Goal: Navigation & Orientation: Find specific page/section

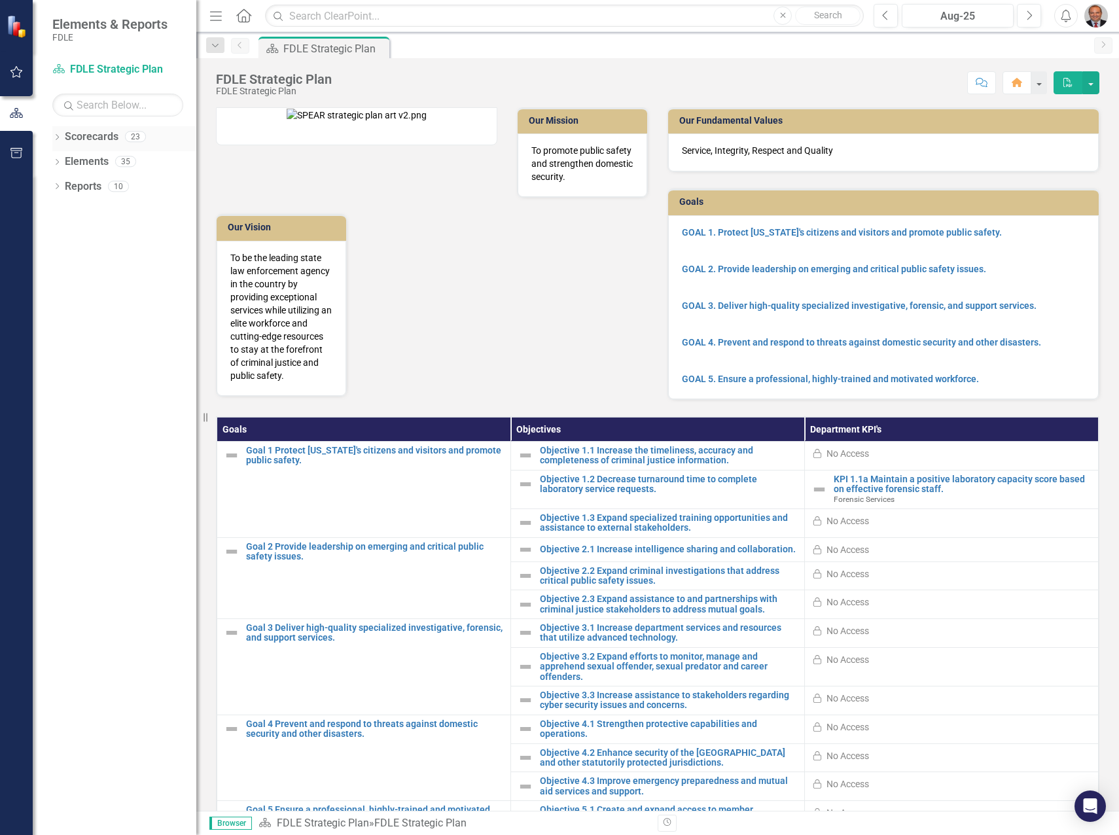
click at [58, 140] on icon "Dropdown" at bounding box center [56, 138] width 9 height 7
click at [64, 211] on icon "Dropdown" at bounding box center [64, 211] width 10 height 8
click at [79, 236] on icon "Dropdown" at bounding box center [77, 236] width 10 height 8
click at [88, 262] on icon "Dropdown" at bounding box center [90, 260] width 10 height 8
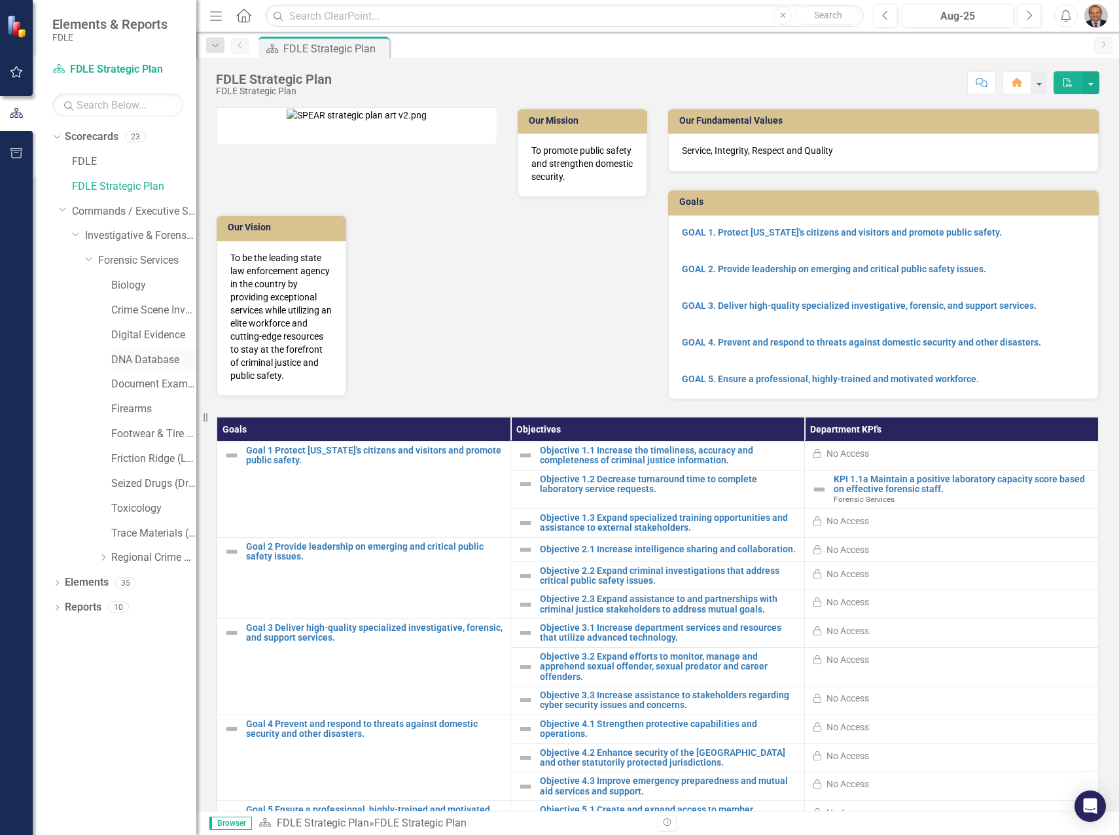
click at [141, 354] on link "DNA Database" at bounding box center [153, 360] width 85 height 15
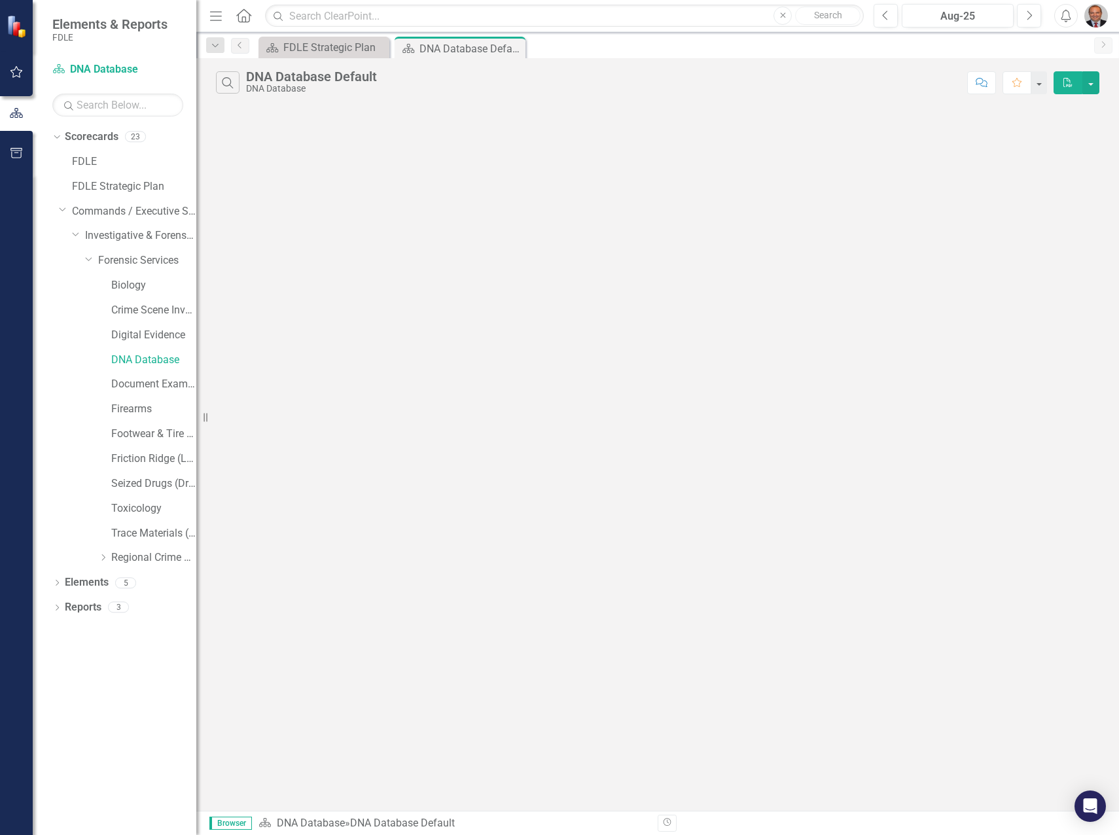
click at [483, 95] on div "Search DNA Database Default DNA Database Comment Favorite PDF" at bounding box center [657, 79] width 923 height 43
click at [152, 363] on link "DNA Database" at bounding box center [153, 360] width 85 height 15
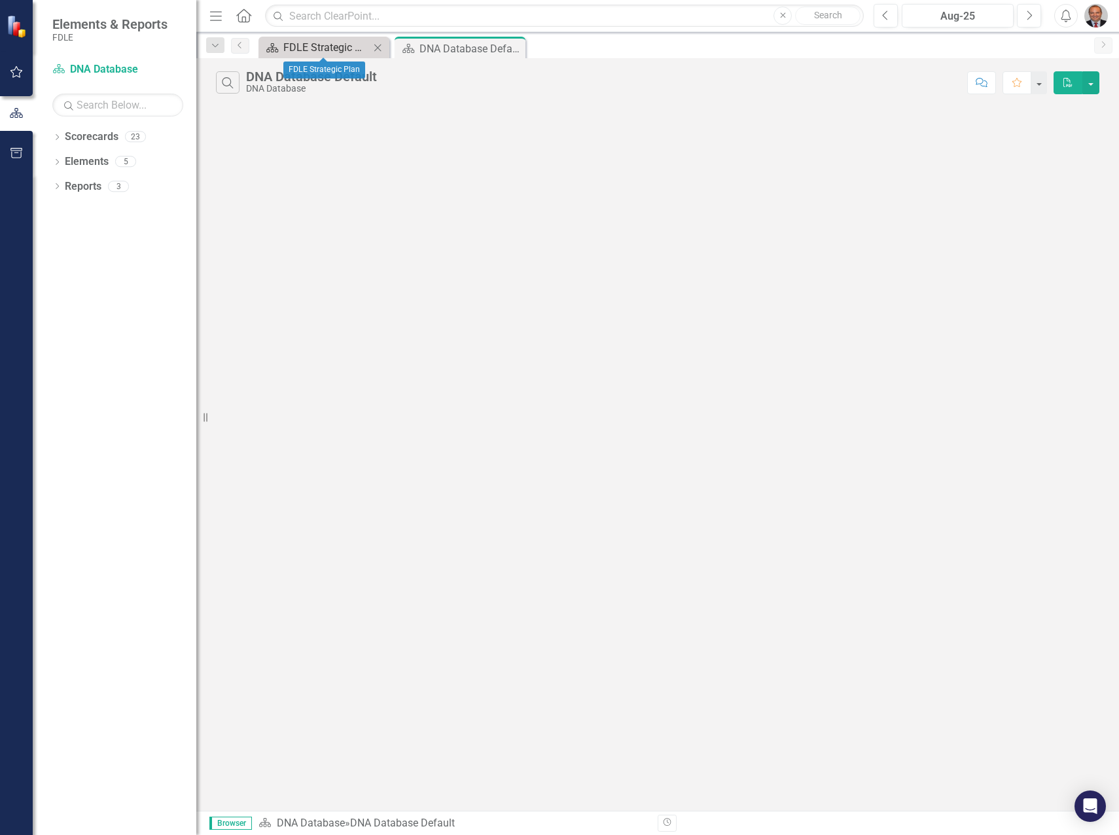
click at [311, 47] on div "FDLE Strategic Plan" at bounding box center [326, 47] width 86 height 16
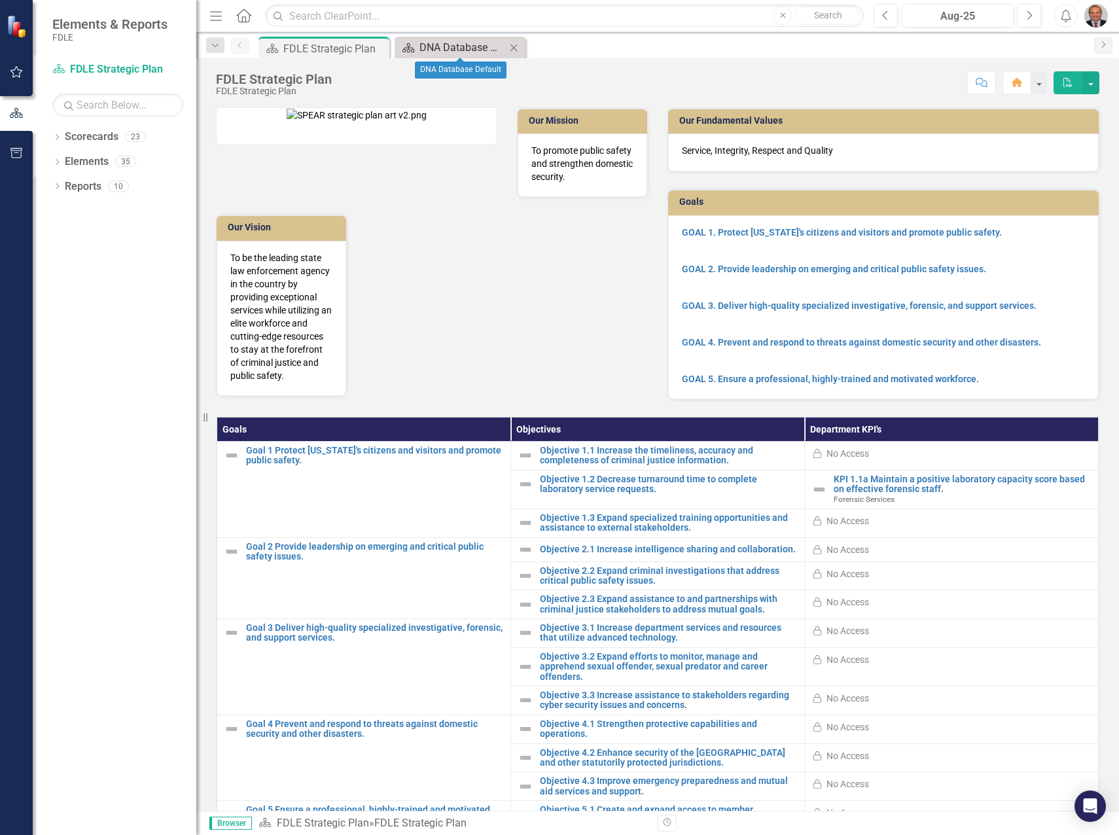
click at [465, 46] on div "DNA Database Default" at bounding box center [462, 47] width 86 height 16
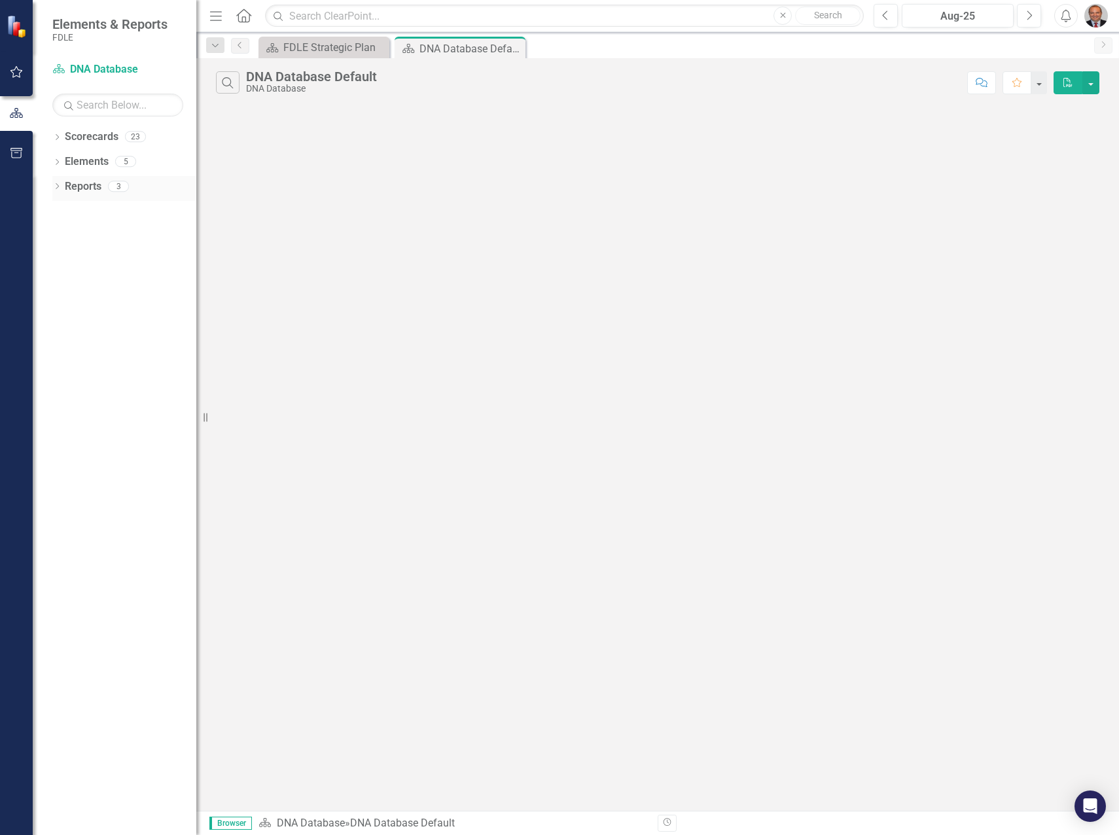
click at [57, 186] on icon "Dropdown" at bounding box center [56, 187] width 9 height 7
click at [62, 282] on icon "Dropdown" at bounding box center [62, 282] width 9 height 7
click at [111, 307] on div "DNA Database Measures" at bounding box center [132, 306] width 127 height 12
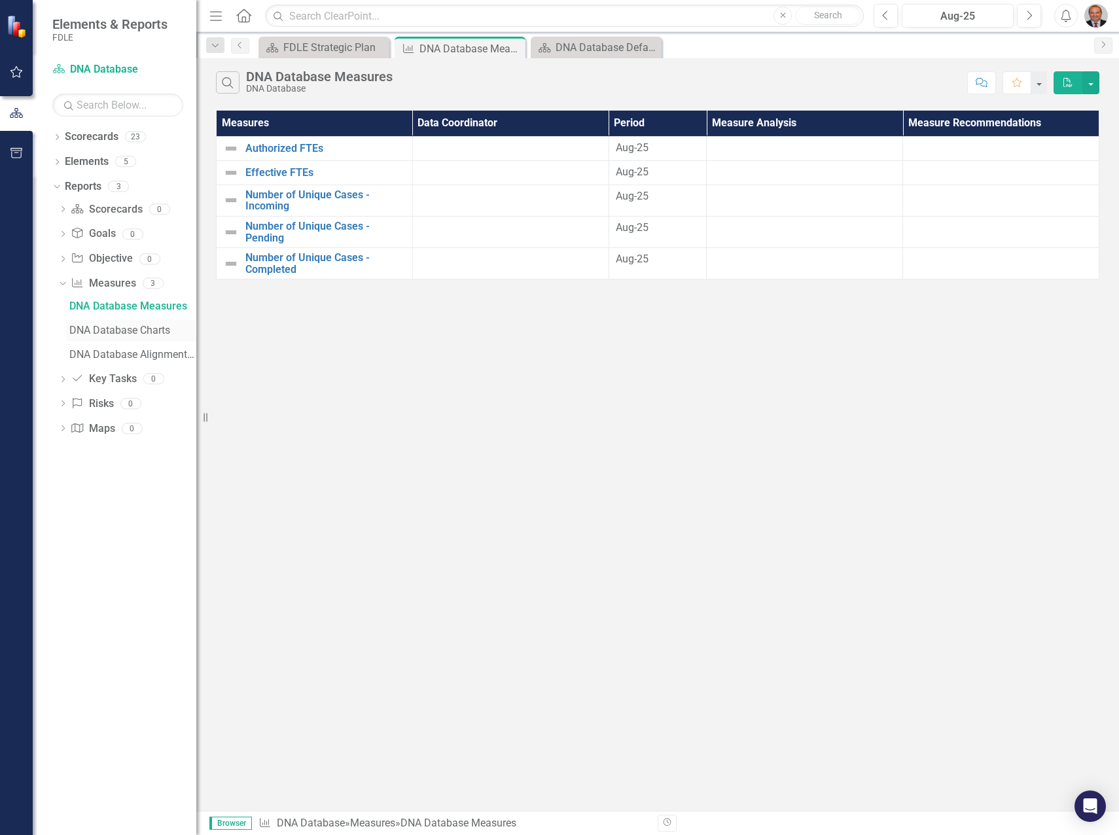
click at [94, 326] on div "DNA Database Charts" at bounding box center [132, 331] width 127 height 12
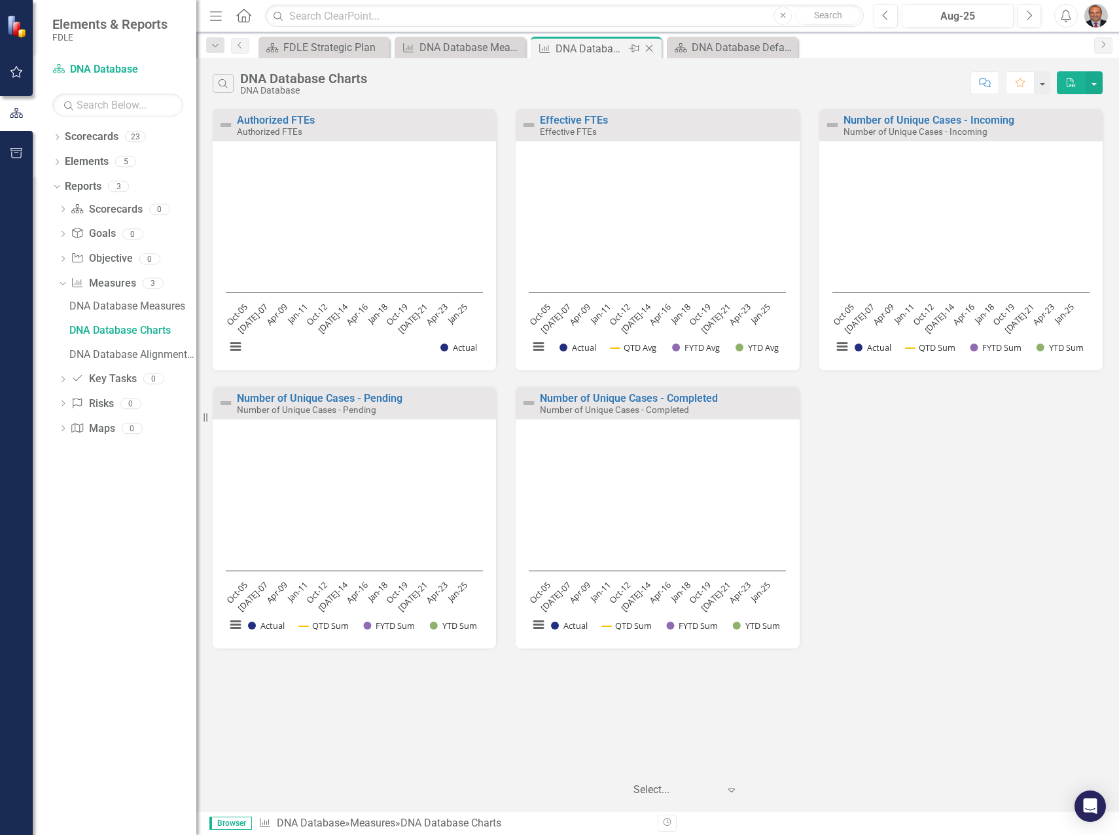
click at [649, 50] on icon "Close" at bounding box center [648, 48] width 13 height 10
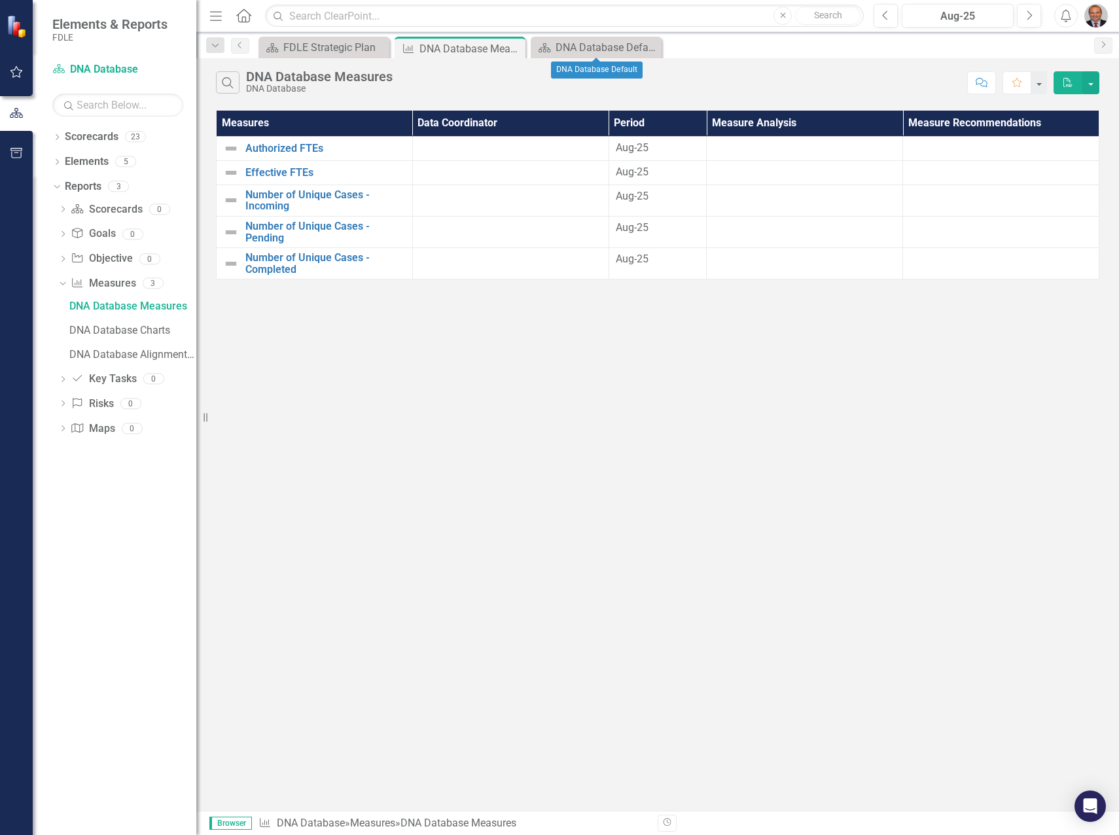
click at [0, 0] on icon "Close" at bounding box center [0, 0] width 0 height 0
click at [466, 50] on div "DNA Database Measures" at bounding box center [454, 49] width 70 height 16
click at [517, 48] on icon "Close" at bounding box center [512, 48] width 13 height 10
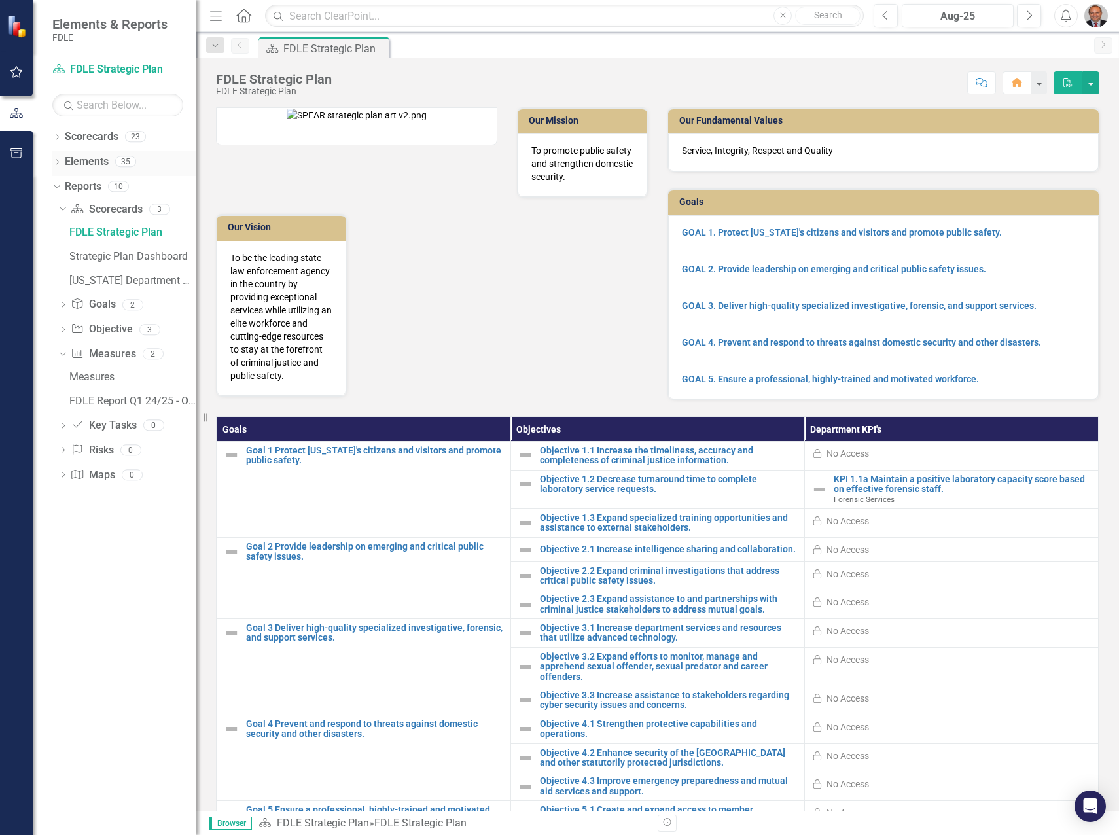
click at [57, 160] on icon "Dropdown" at bounding box center [56, 163] width 9 height 7
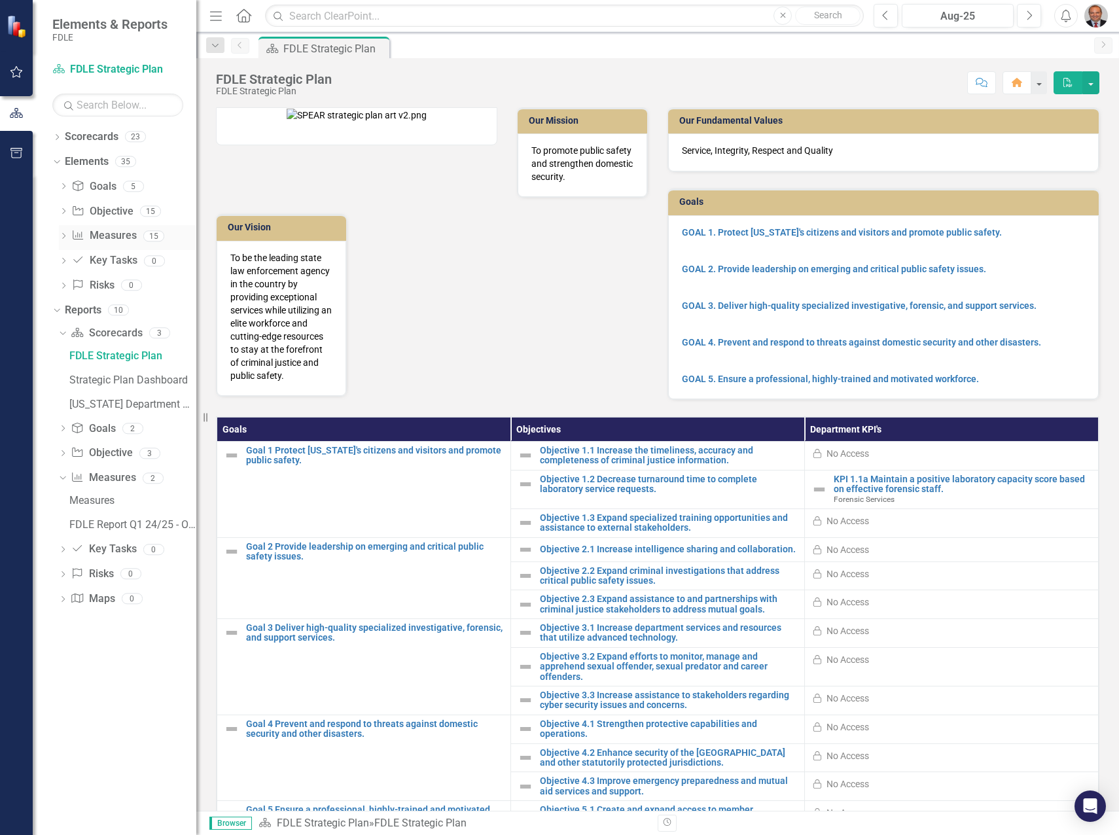
click at [62, 232] on div "Dropdown" at bounding box center [63, 237] width 9 height 11
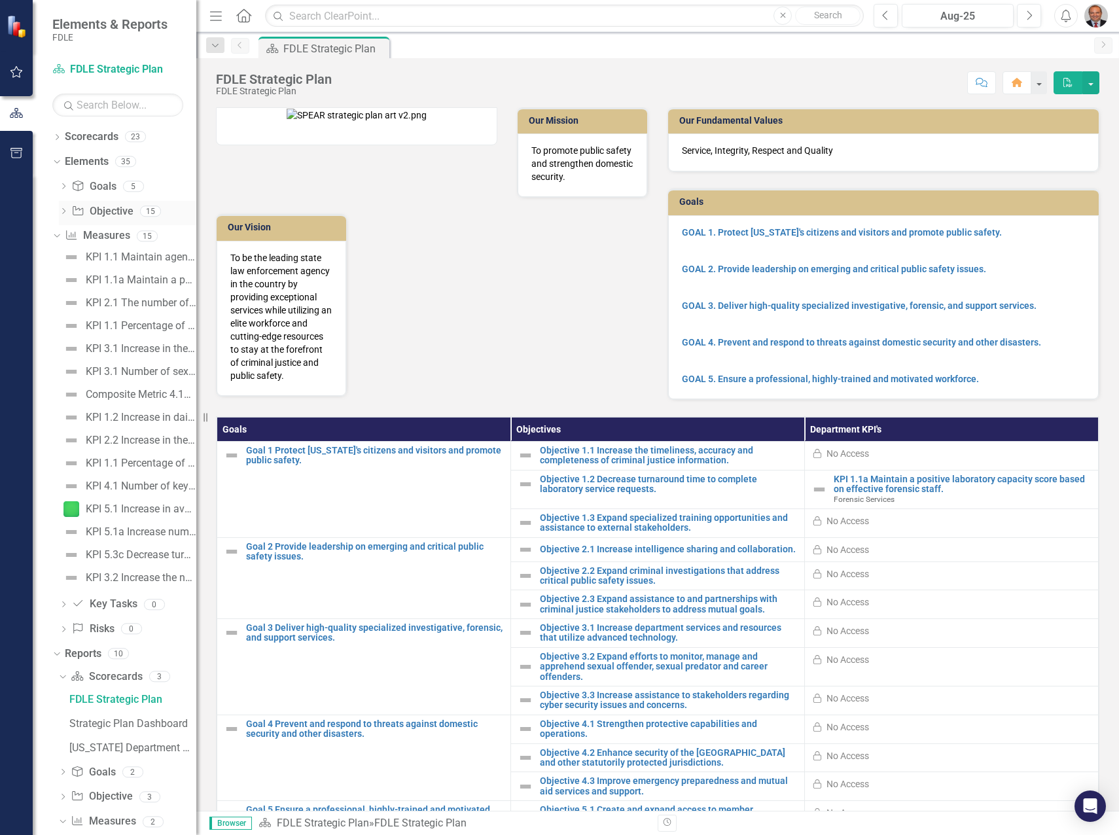
click at [65, 210] on icon "Dropdown" at bounding box center [63, 212] width 9 height 7
click at [65, 183] on div "Dropdown" at bounding box center [63, 188] width 9 height 11
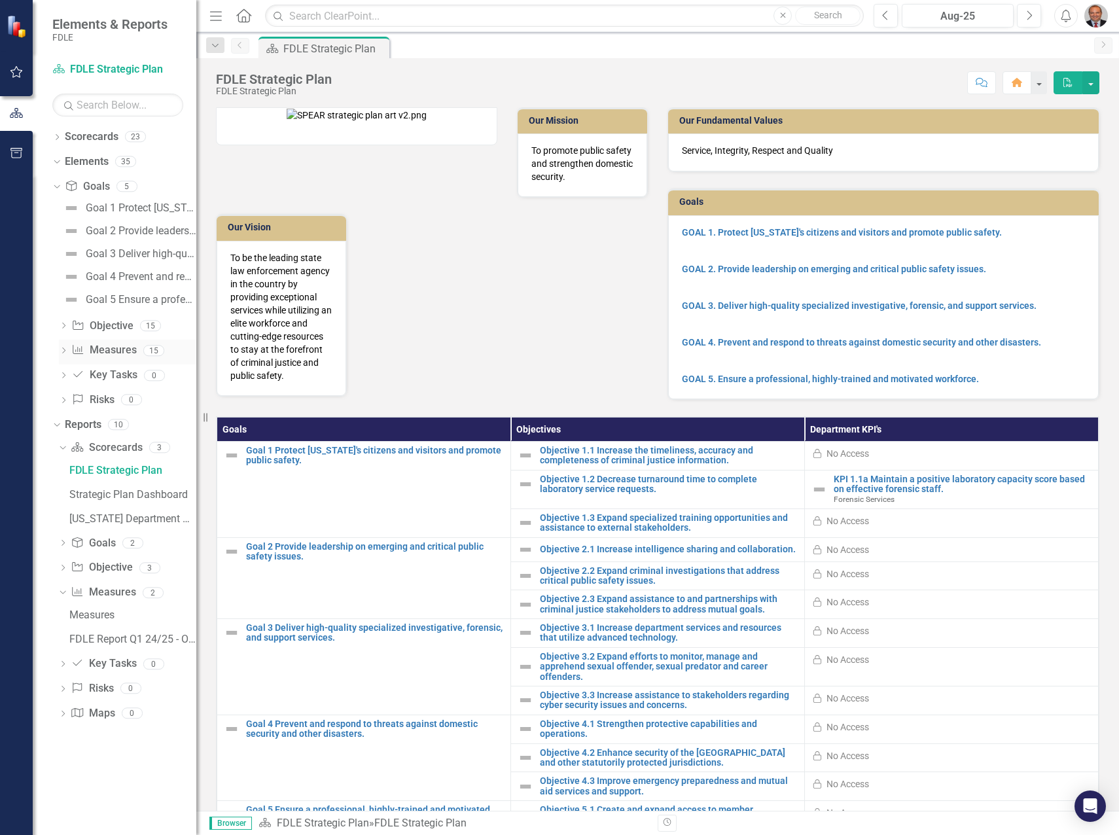
click at [63, 352] on icon at bounding box center [63, 350] width 3 height 6
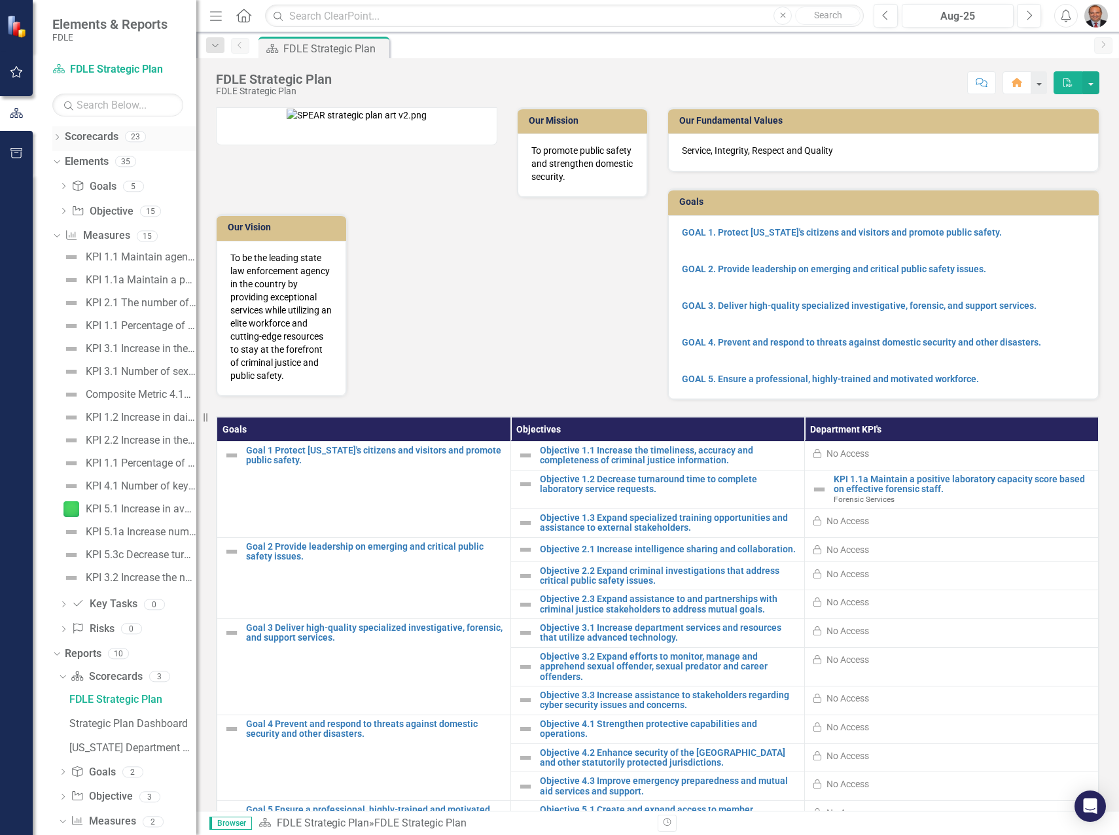
click at [57, 135] on icon "Dropdown" at bounding box center [56, 138] width 9 height 7
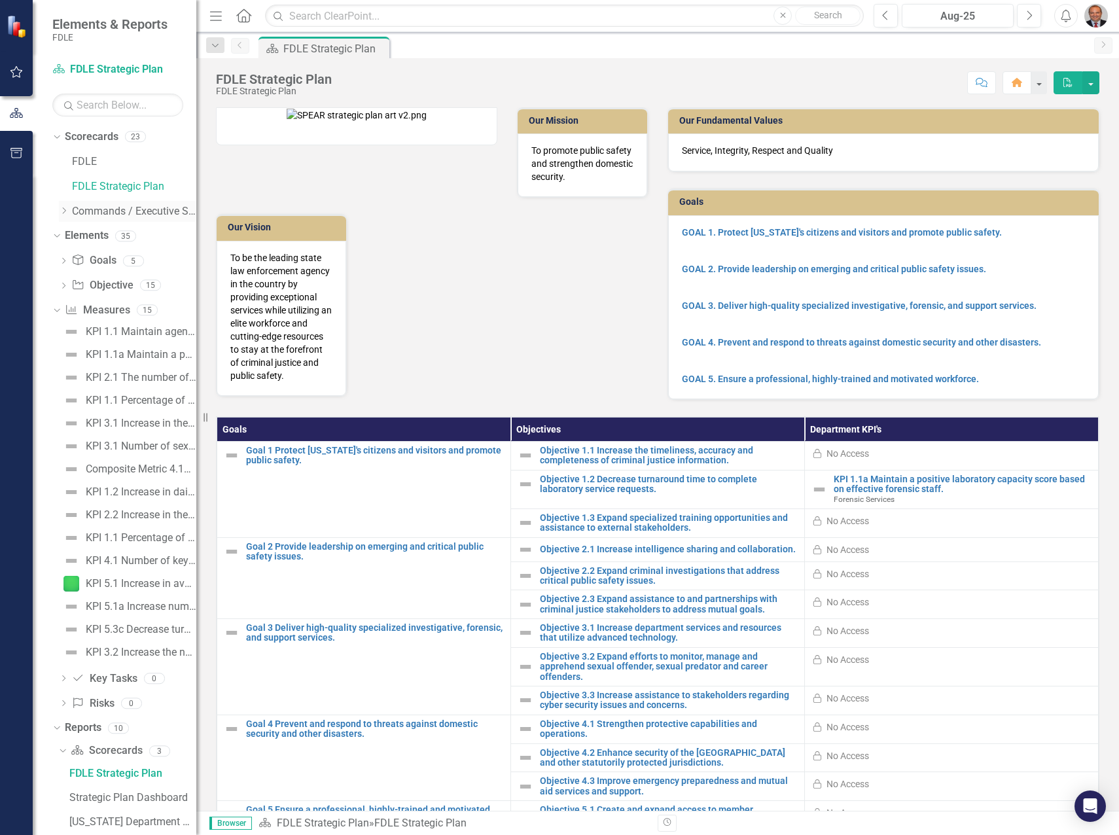
click at [63, 208] on icon at bounding box center [64, 210] width 3 height 7
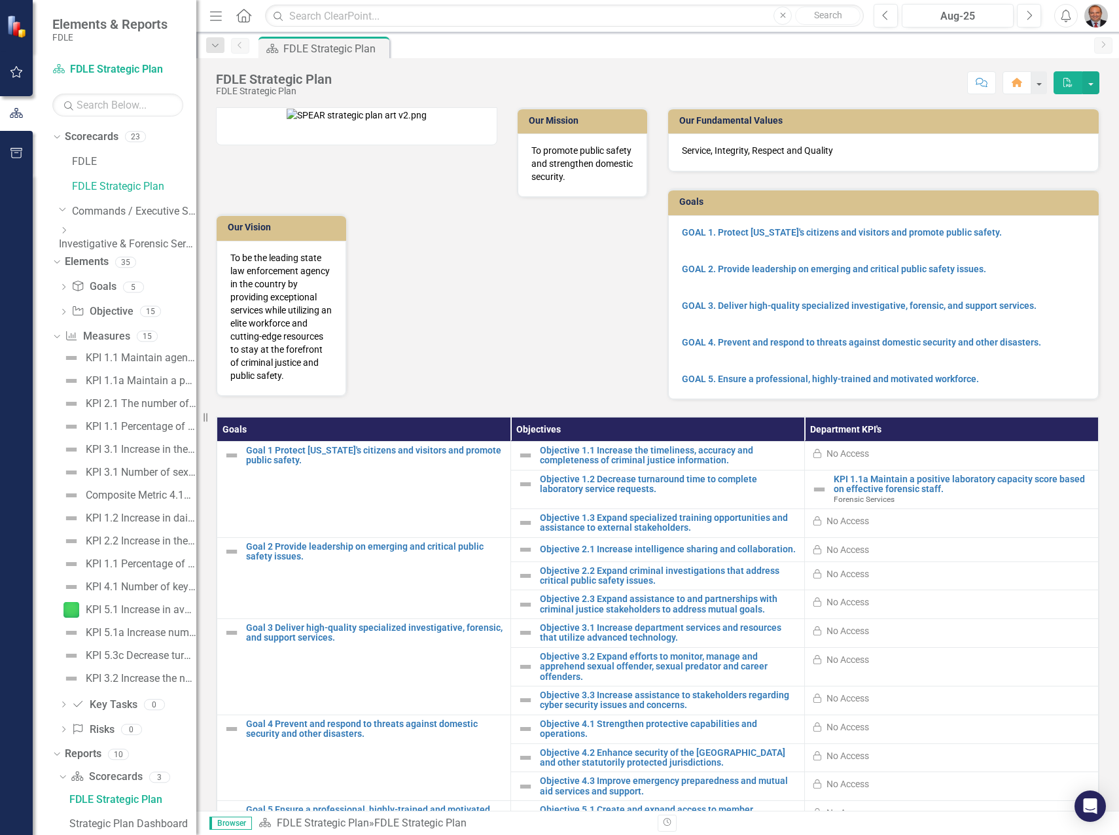
click at [69, 234] on icon "Dropdown" at bounding box center [64, 230] width 10 height 8
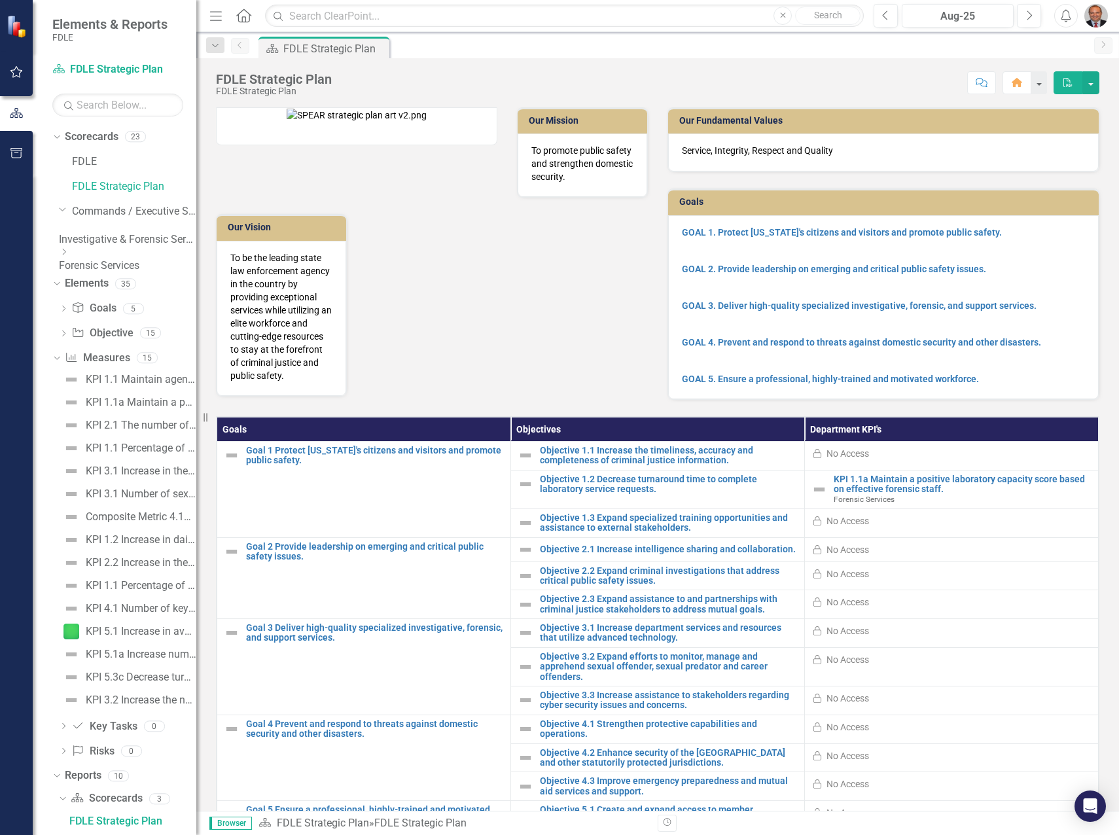
click at [130, 262] on link "Forensic Services" at bounding box center [127, 265] width 137 height 15
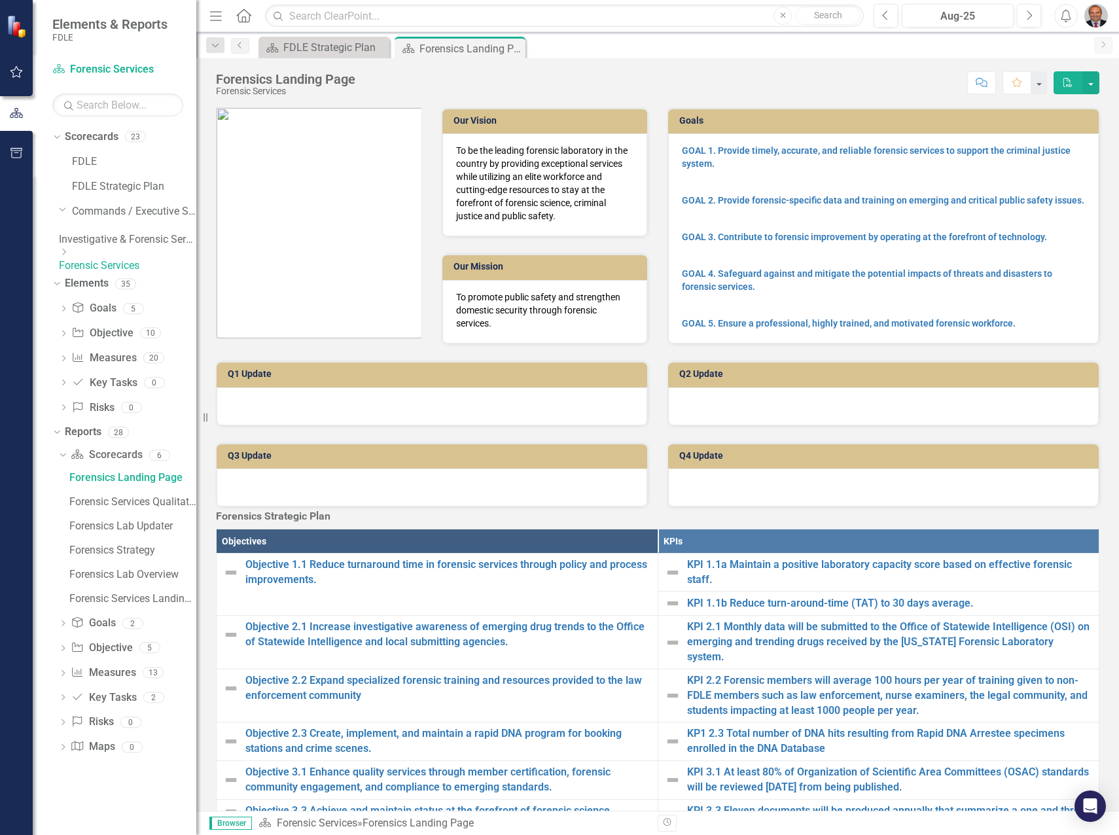
click at [69, 256] on icon "Dropdown" at bounding box center [64, 252] width 10 height 8
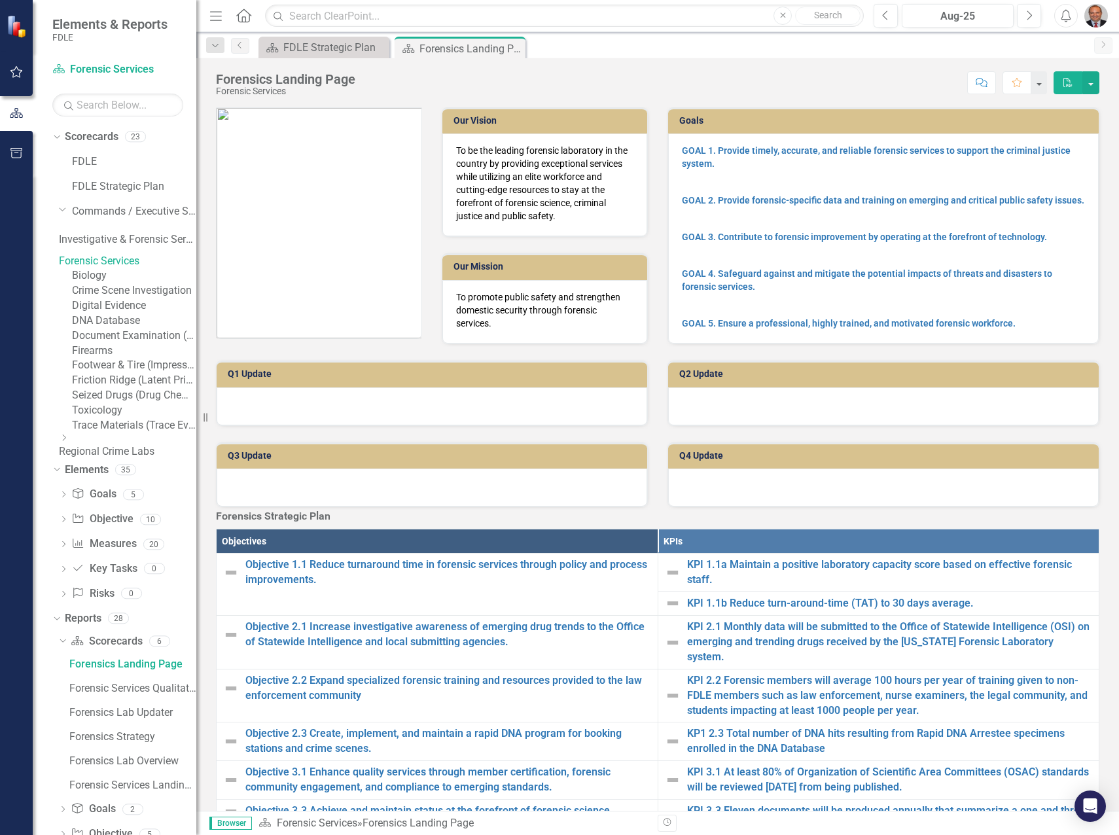
click at [127, 283] on link "Biology" at bounding box center [134, 275] width 124 height 15
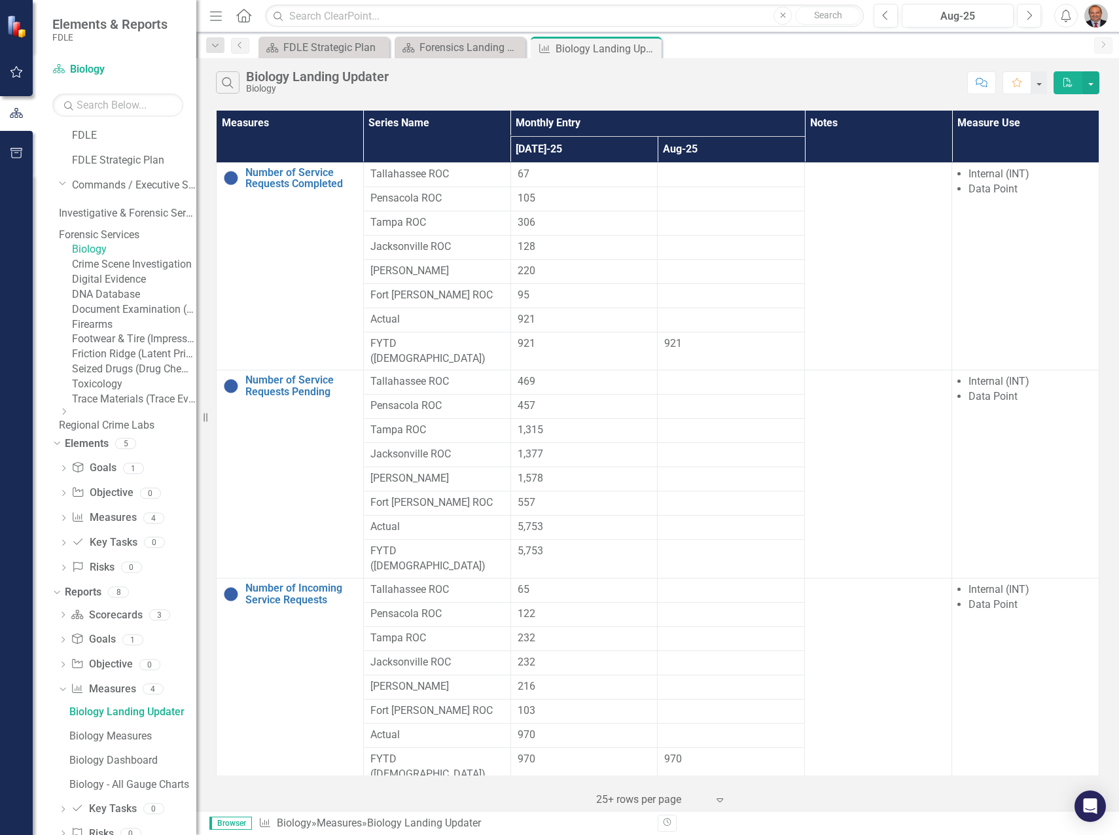
click at [141, 302] on link "DNA Database" at bounding box center [134, 294] width 124 height 15
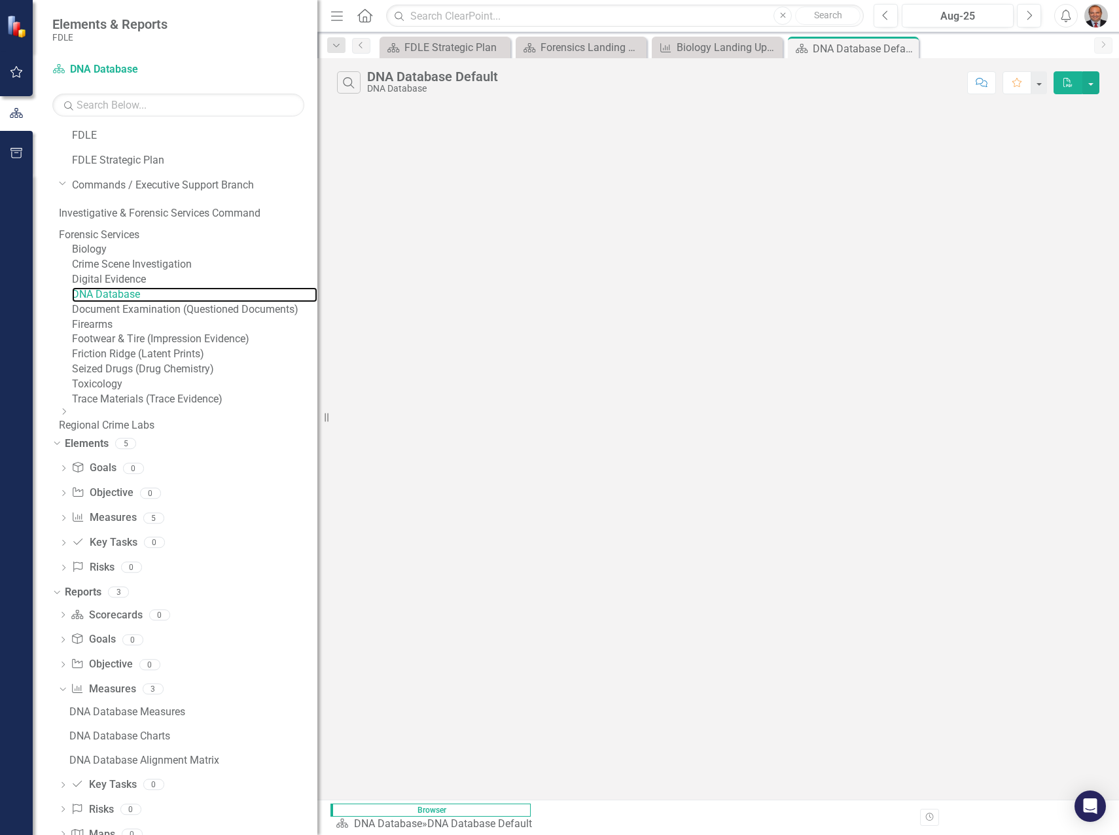
drag, startPoint x: 197, startPoint y: 327, endPoint x: 317, endPoint y: 327, distance: 120.4
click at [317, 327] on div "Resize" at bounding box center [322, 417] width 10 height 835
click at [69, 415] on icon "Dropdown" at bounding box center [64, 412] width 10 height 8
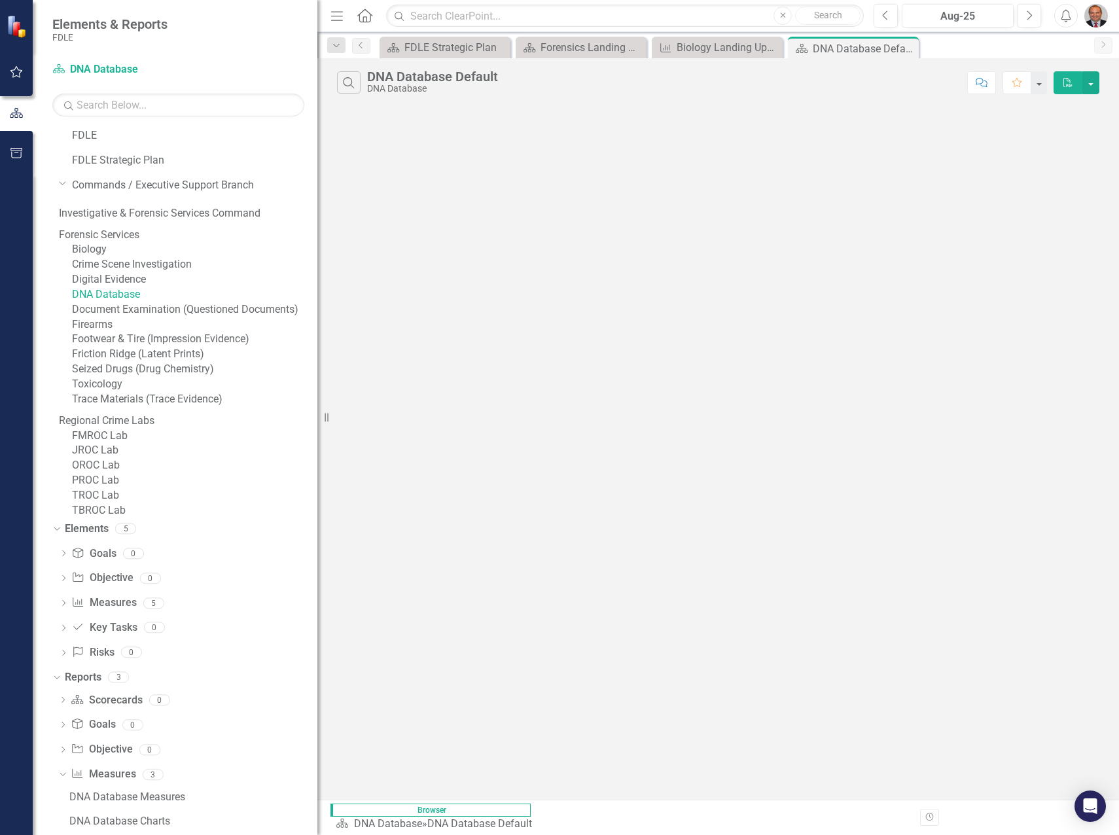
click at [181, 290] on icon "Dropdown" at bounding box center [185, 285] width 8 height 10
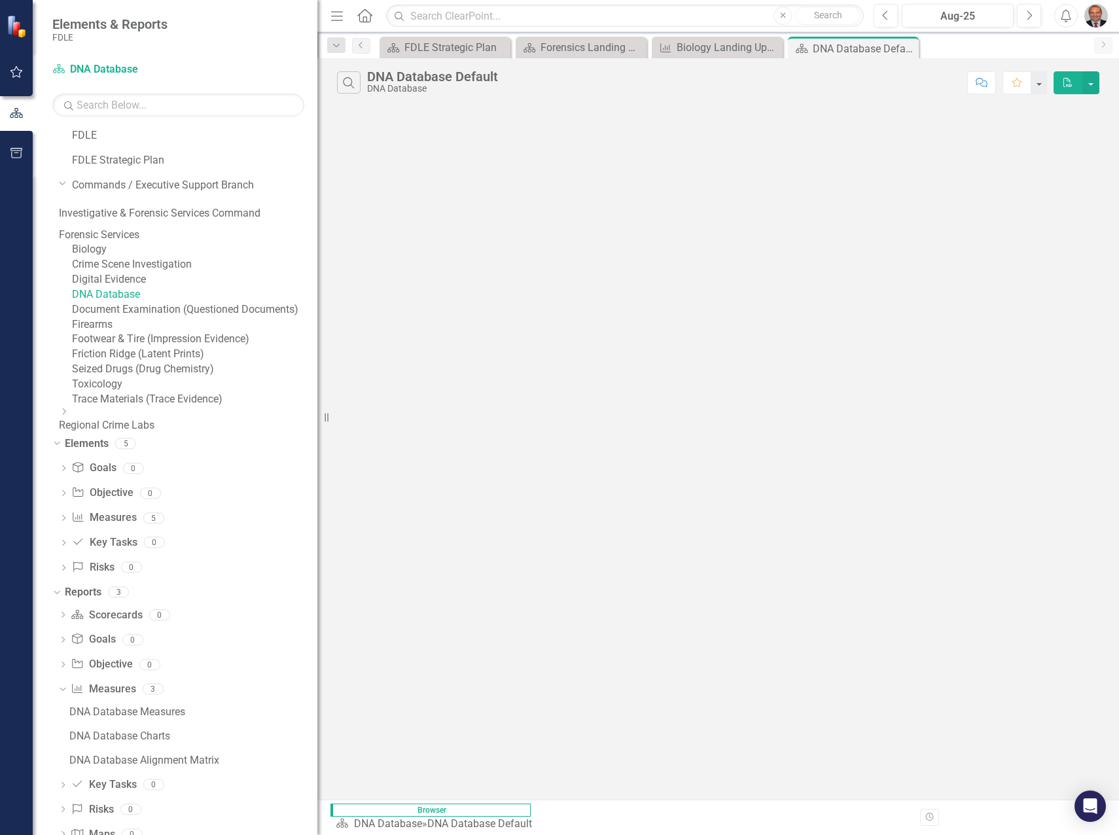
click at [139, 272] on link "Crime Scene Investigation" at bounding box center [194, 264] width 245 height 15
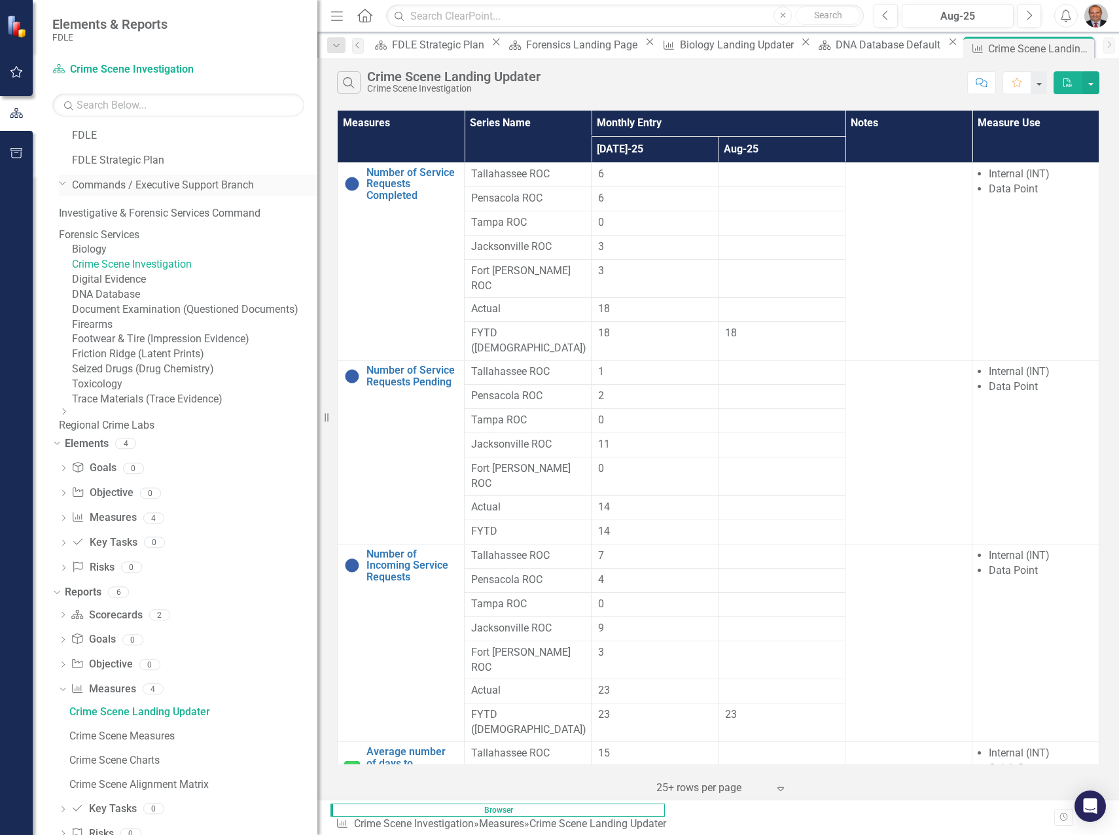
click at [64, 186] on icon "Dropdown" at bounding box center [63, 183] width 8 height 10
